Goal: Task Accomplishment & Management: Complete application form

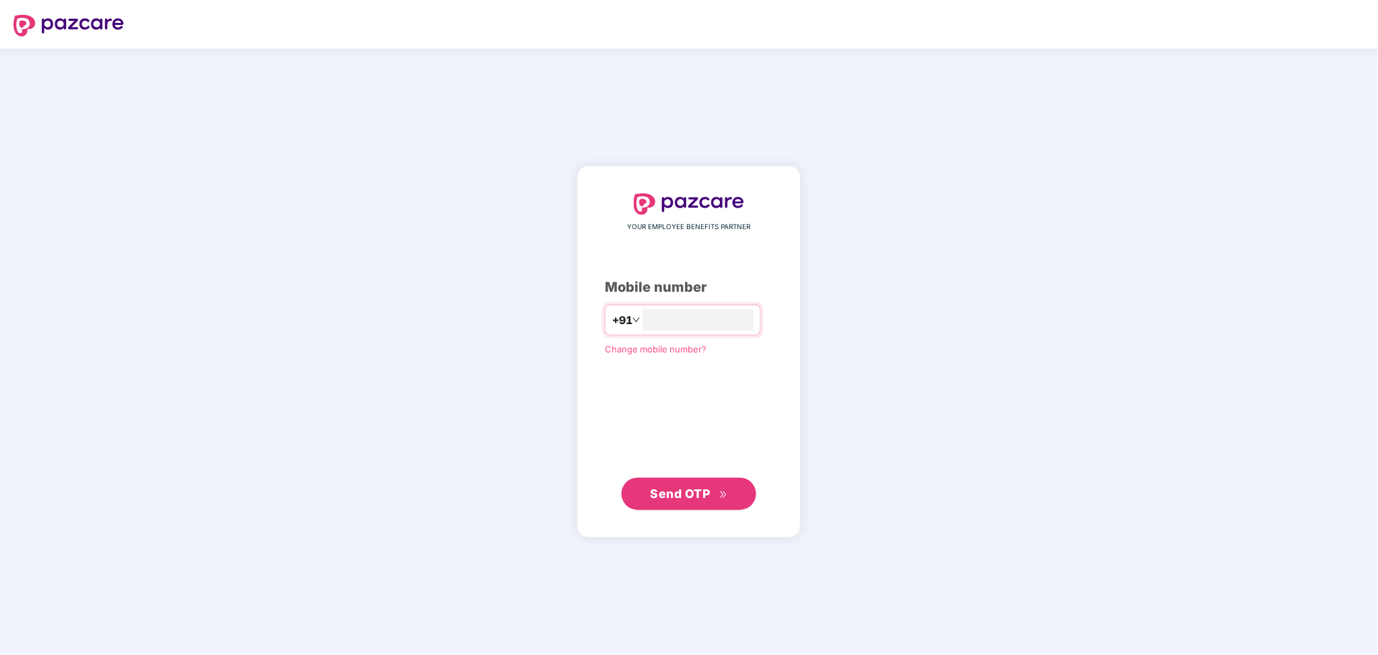
type input "**********"
click at [696, 498] on span "Send OTP" at bounding box center [681, 493] width 60 height 14
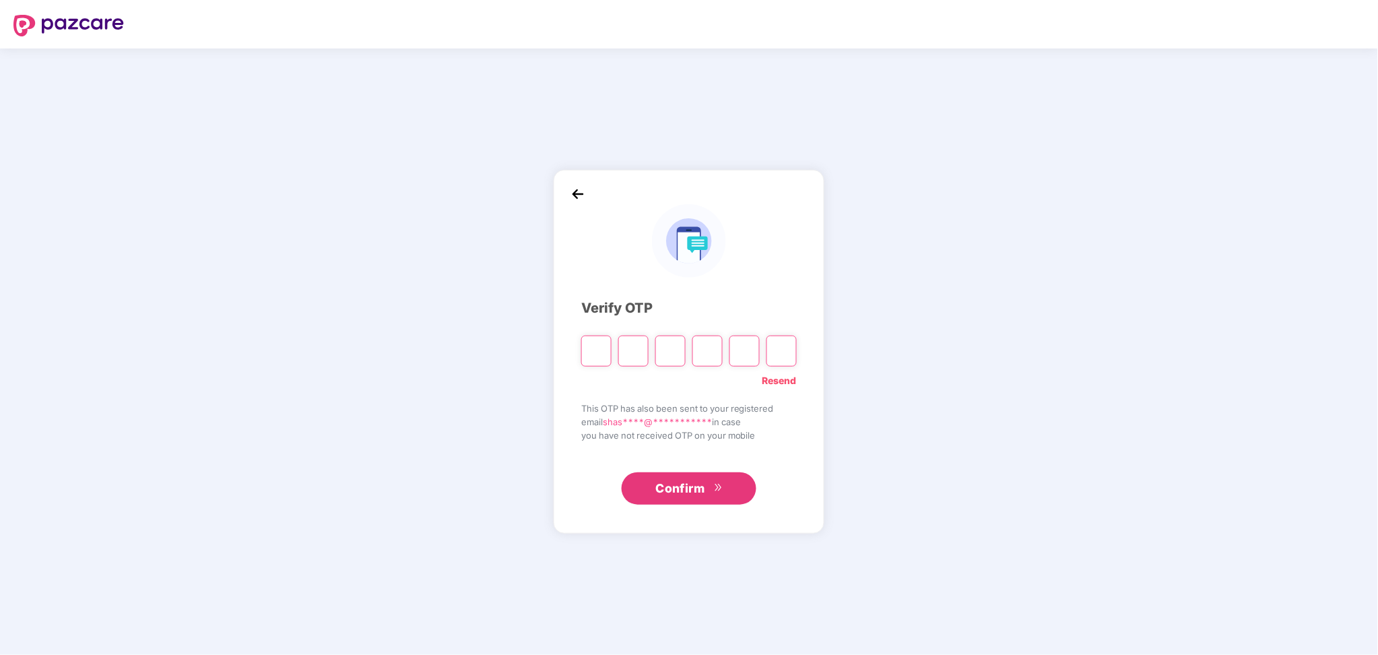
type input "*"
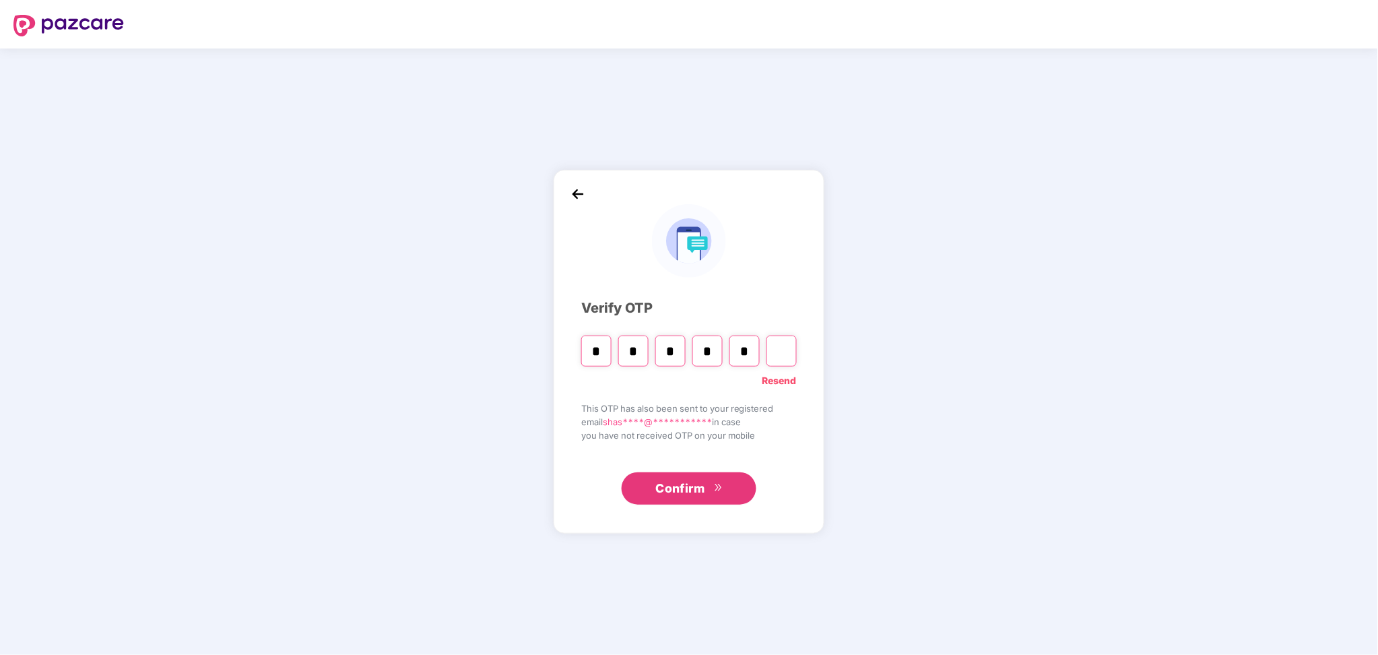
type input "*"
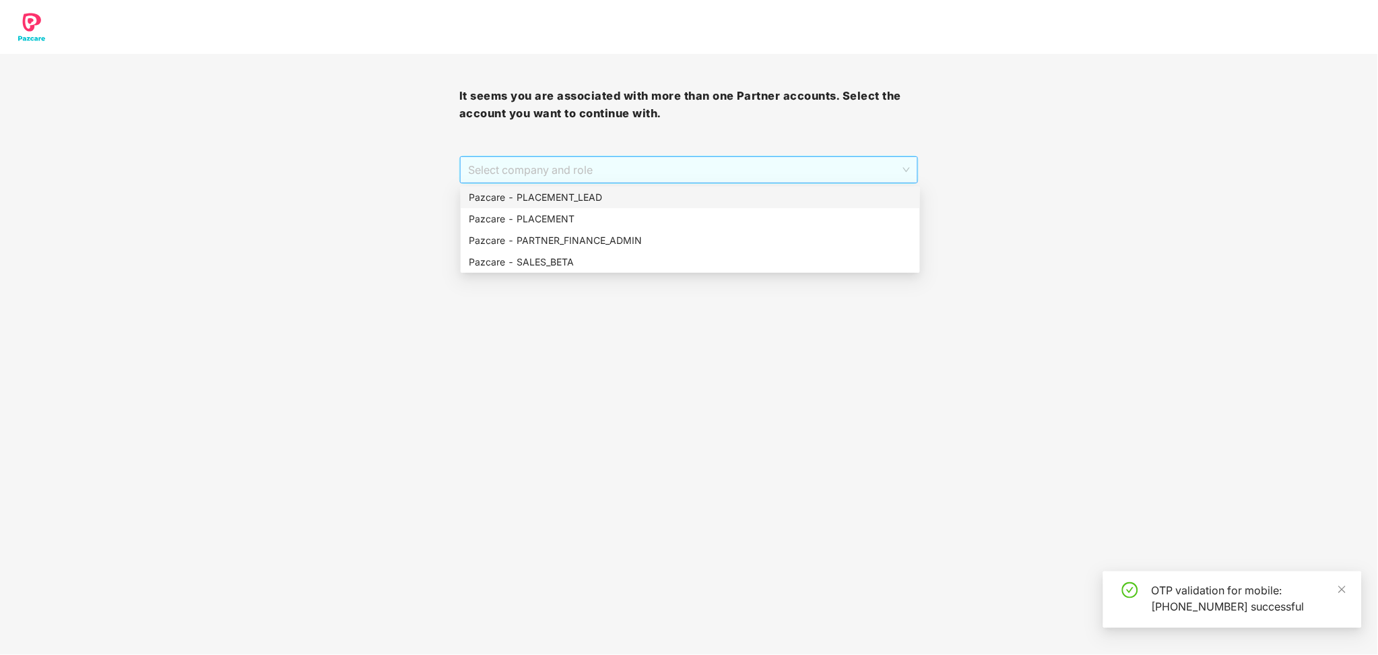
click at [713, 174] on span "Select company and role" at bounding box center [689, 170] width 442 height 26
click at [686, 199] on div "Pazcare - PLACEMENT_LEAD" at bounding box center [690, 197] width 443 height 15
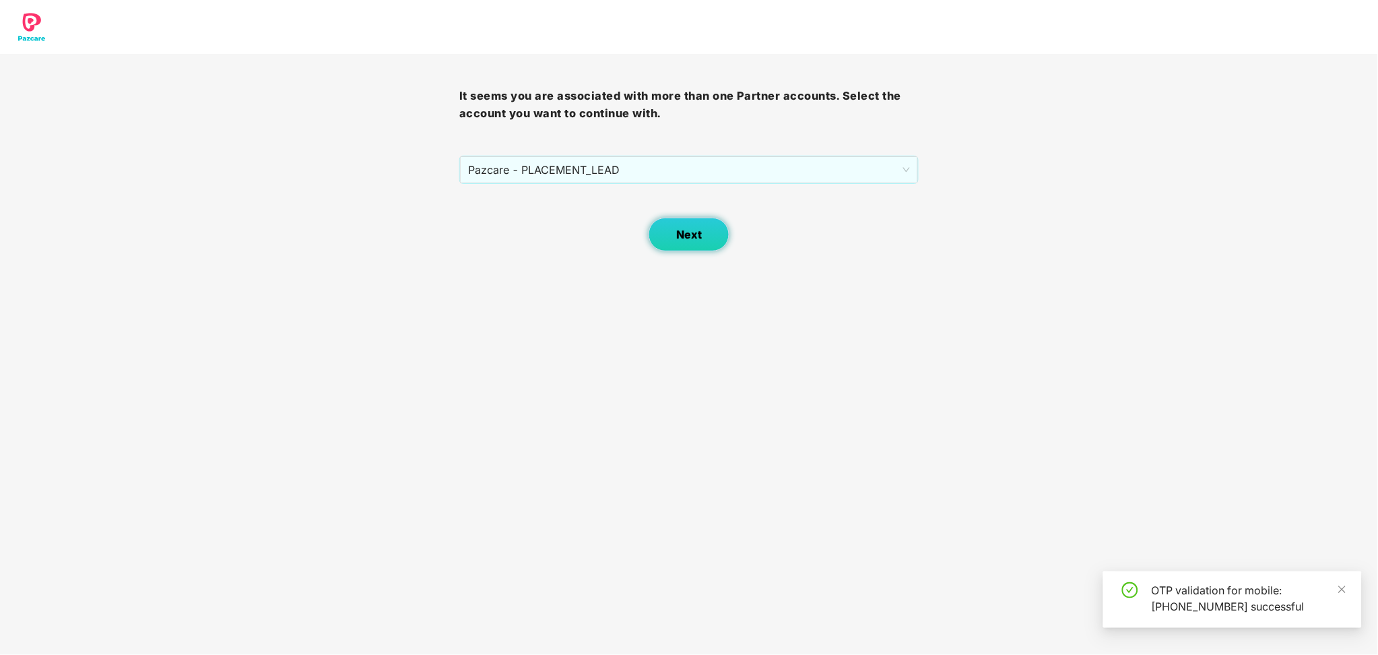
click at [698, 238] on span "Next" at bounding box center [689, 234] width 26 height 13
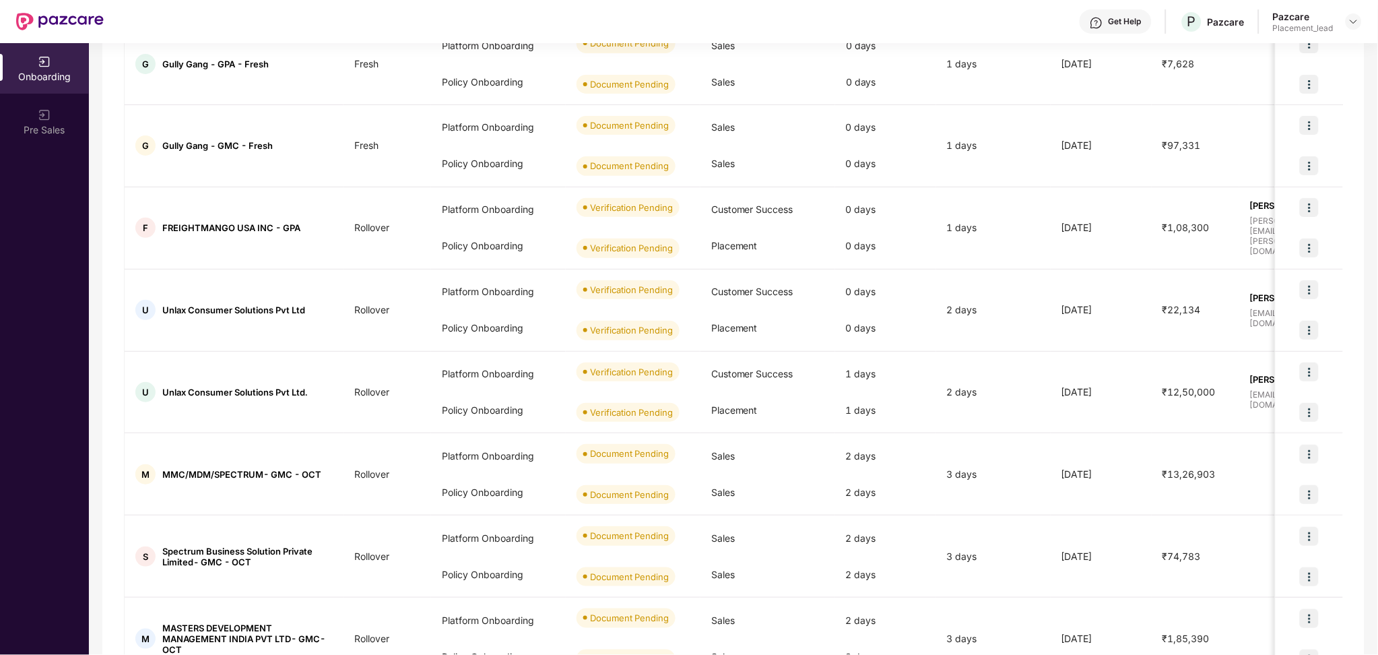
scroll to position [359, 0]
